Goal: Transaction & Acquisition: Purchase product/service

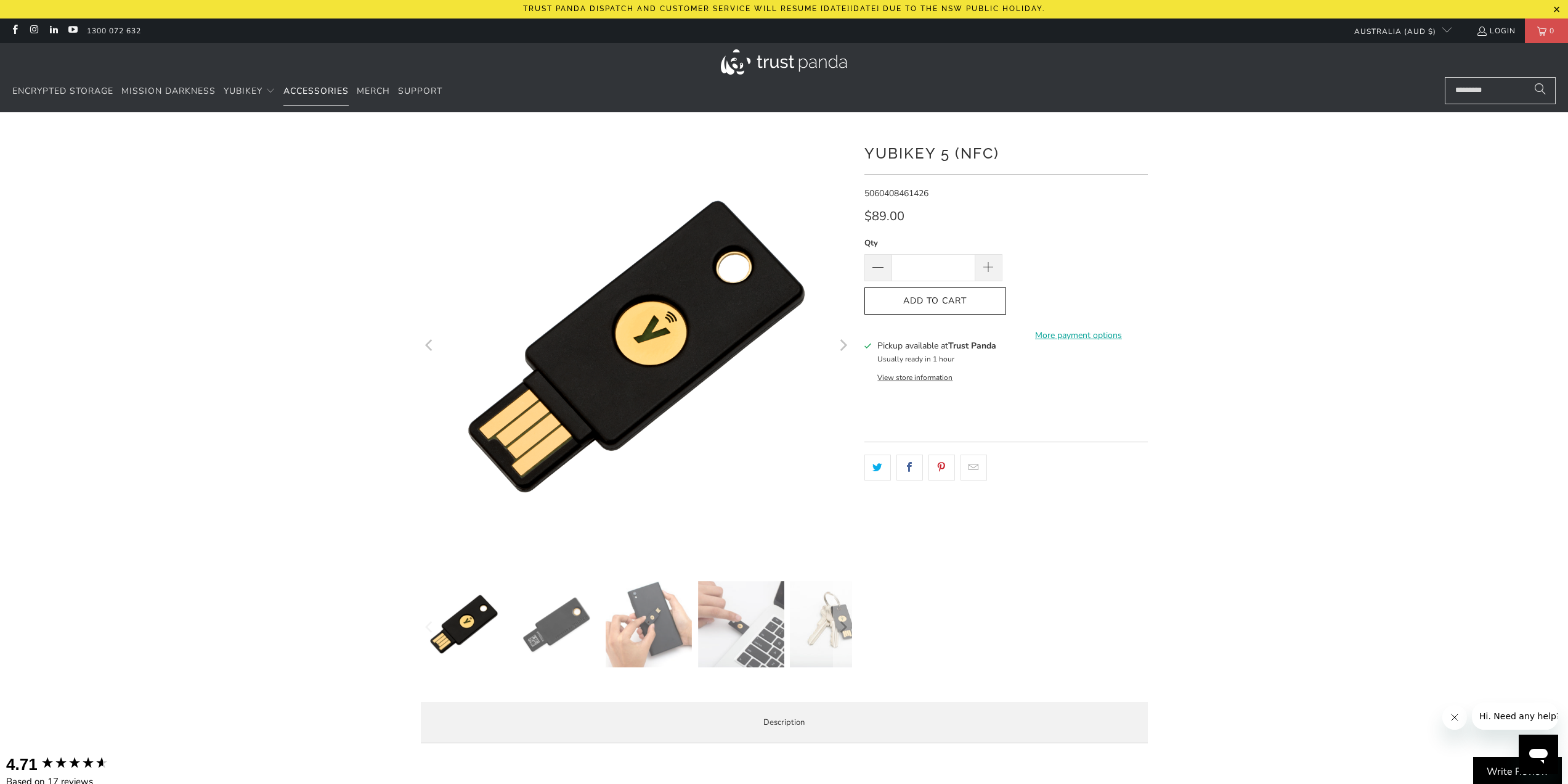
click at [292, 92] on span "Accessories" at bounding box center [316, 90] width 65 height 12
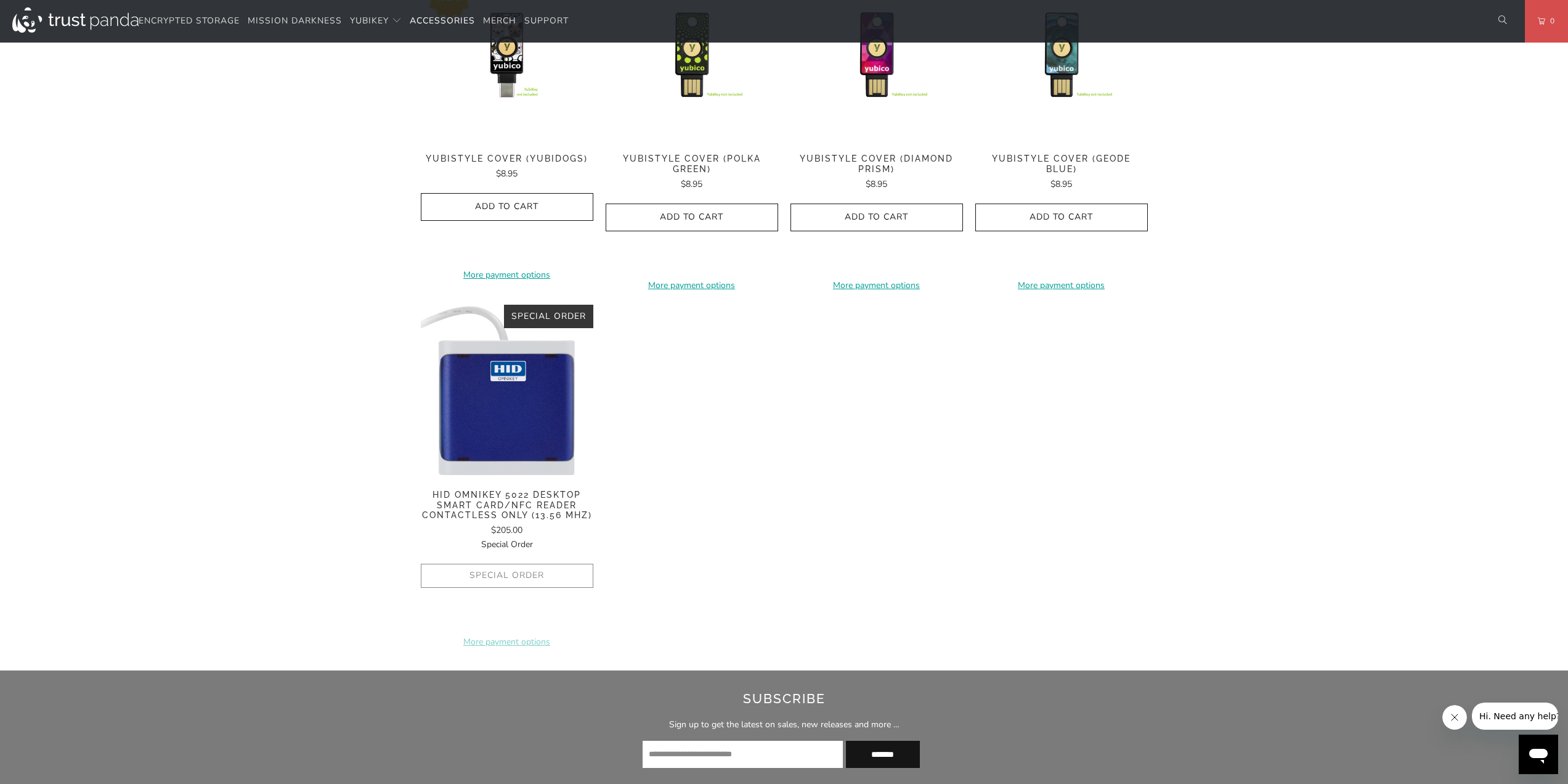
scroll to position [863, 0]
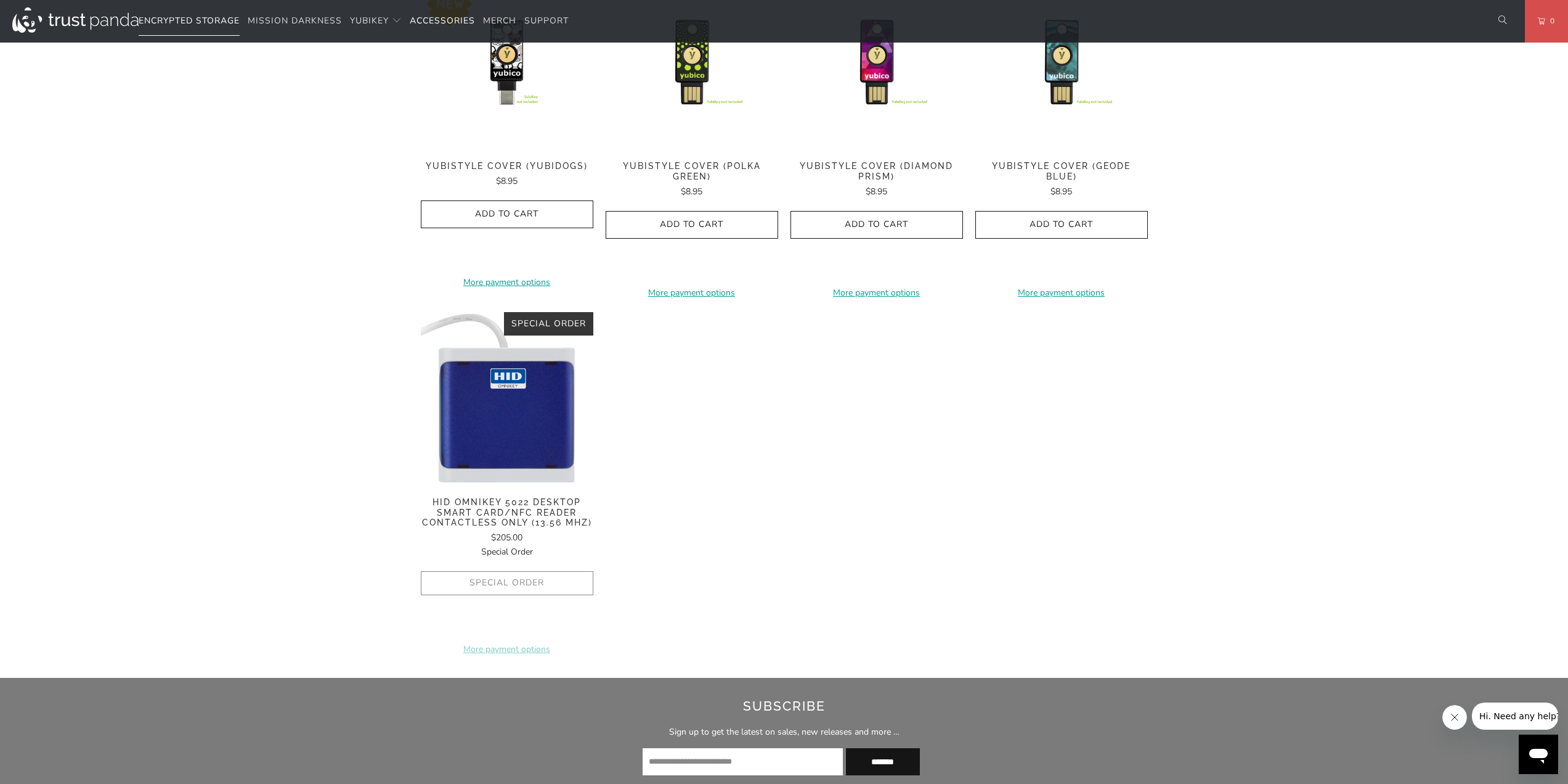
click at [172, 19] on span "Encrypted Storage" at bounding box center [189, 21] width 101 height 12
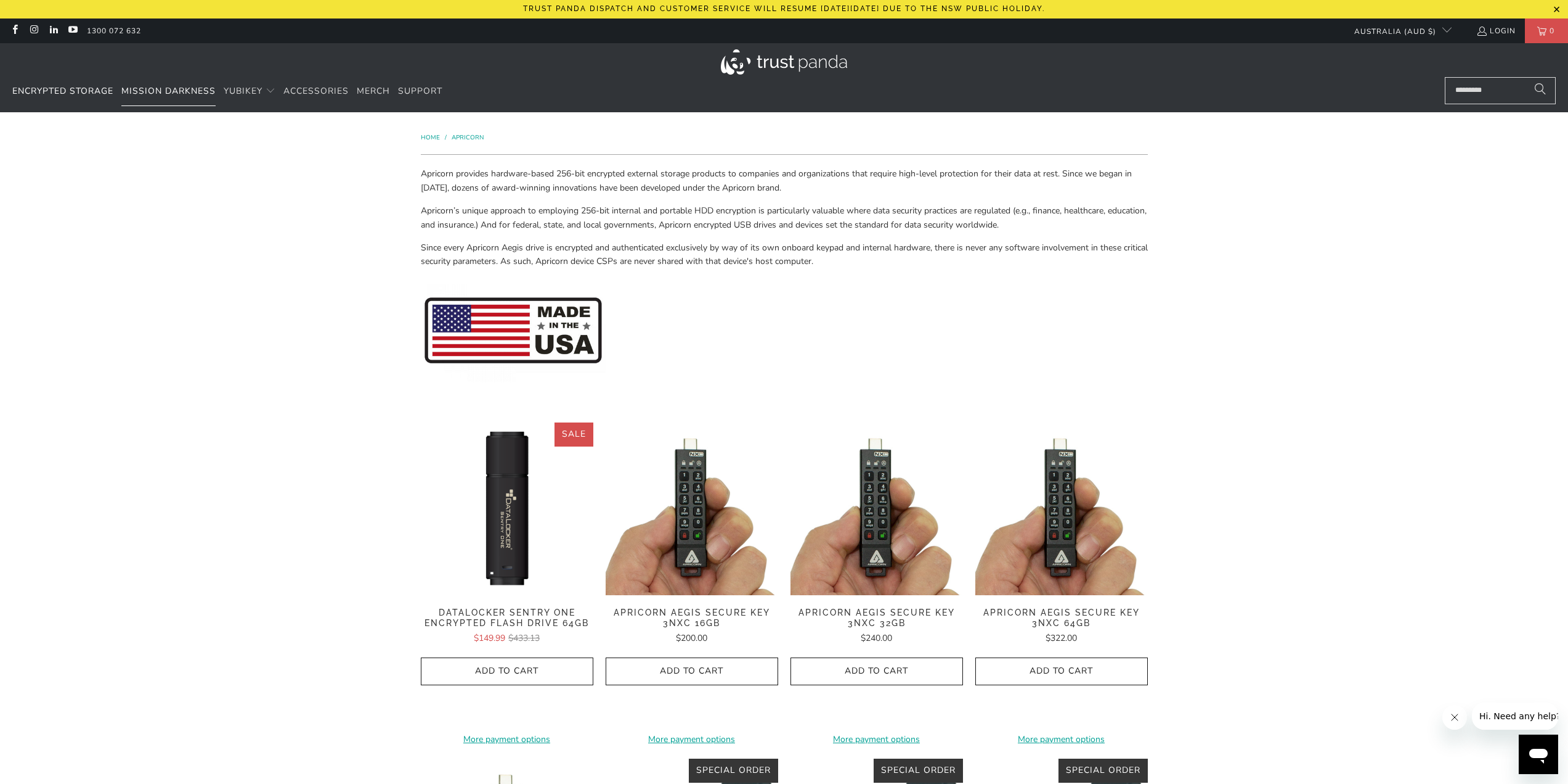
click at [169, 102] on link "Mission Darkness" at bounding box center [168, 91] width 94 height 29
